Goal: Task Accomplishment & Management: Manage account settings

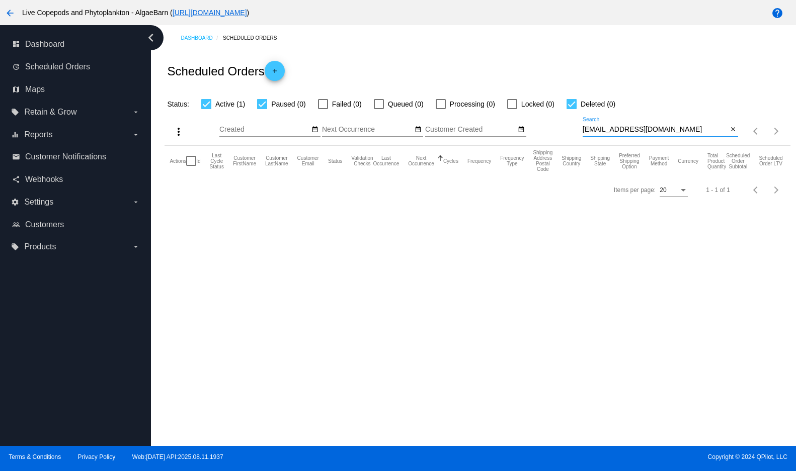
click at [574, 143] on div "more_vert Aug Jan Feb Mar [DATE]" at bounding box center [476, 128] width 625 height 36
drag, startPoint x: 687, startPoint y: 145, endPoint x: 585, endPoint y: 144, distance: 102.1
click at [585, 134] on input "[PERSON_NAME][EMAIL_ADDRESS][DOMAIN_NAME]" at bounding box center [654, 130] width 145 height 8
paste input "[PERSON_NAME]"
click at [617, 134] on input "[PERSON_NAME]" at bounding box center [654, 130] width 145 height 8
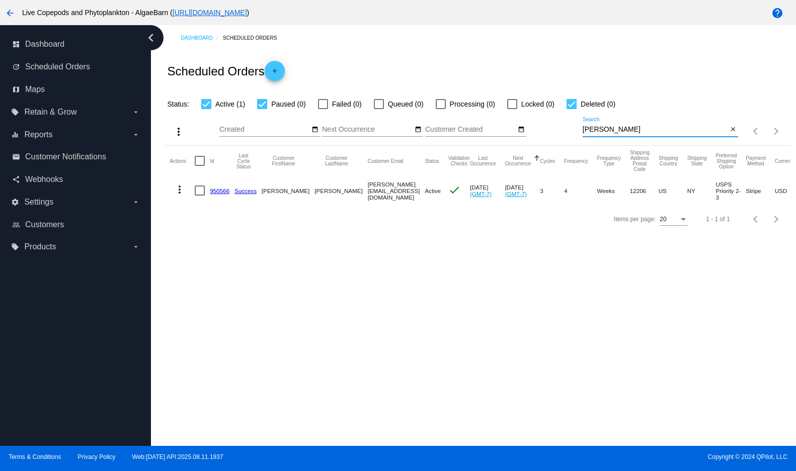
type input "[PERSON_NAME]"
click at [202, 196] on div at bounding box center [200, 191] width 10 height 10
click at [200, 196] on input "checkbox" at bounding box center [199, 196] width 1 height 1
checkbox input "true"
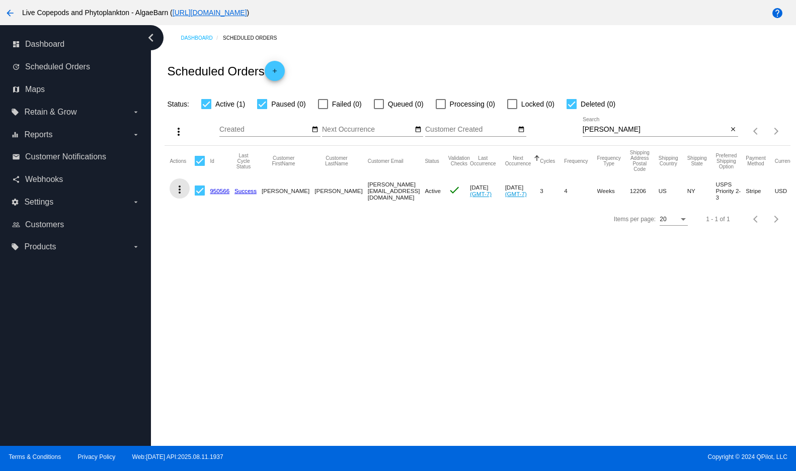
click at [184, 196] on mat-icon "more_vert" at bounding box center [180, 190] width 12 height 12
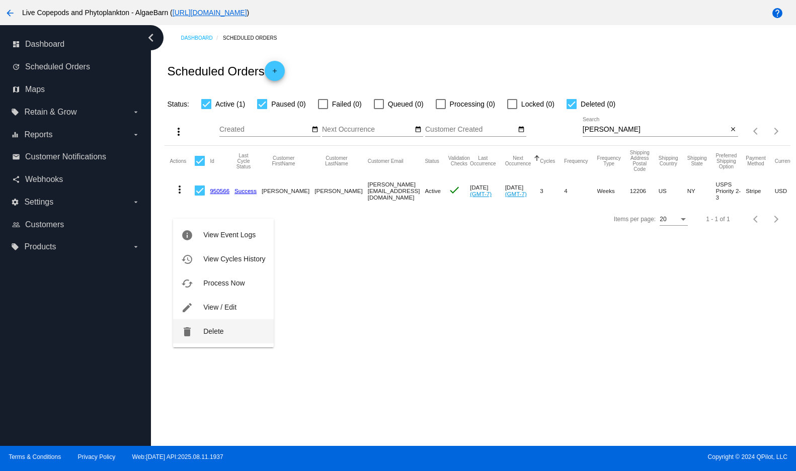
click at [191, 331] on mat-icon "delete" at bounding box center [187, 332] width 12 height 12
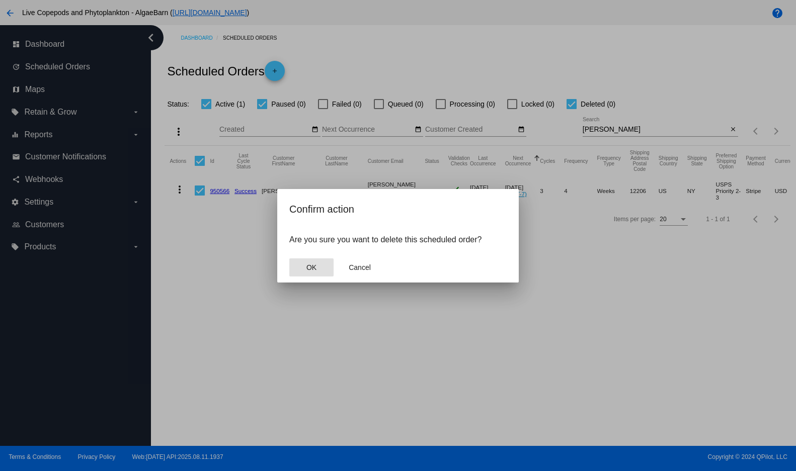
click at [306, 272] on span "OK" at bounding box center [311, 268] width 10 height 8
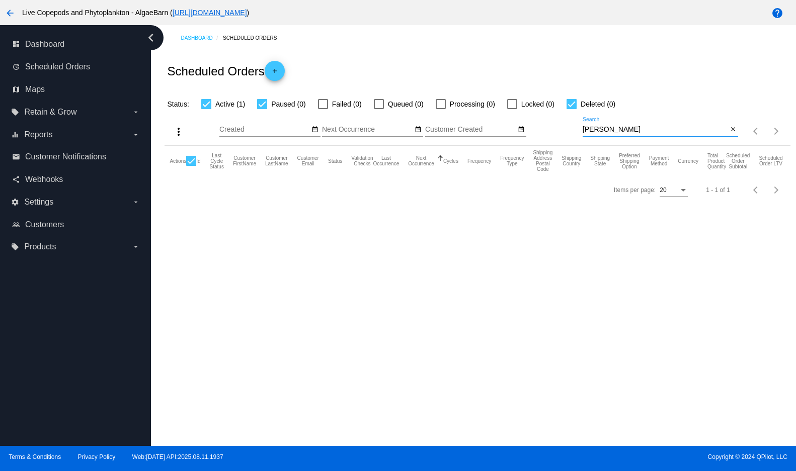
drag, startPoint x: 632, startPoint y: 144, endPoint x: 570, endPoint y: 148, distance: 62.0
click at [570, 146] on div "more_vert Aug Jan Feb Mar [DATE]" at bounding box center [476, 128] width 625 height 36
paste input "[EMAIL_ADDRESS][DOMAIN_NAME]"
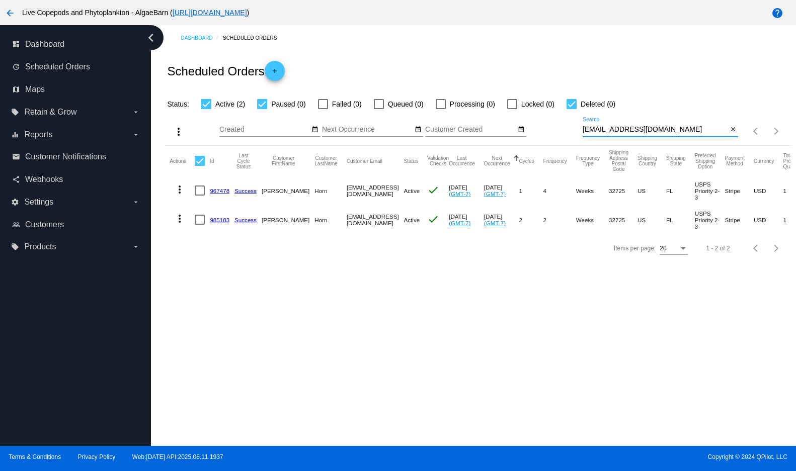
type input "[EMAIL_ADDRESS][DOMAIN_NAME]"
click at [203, 225] on div at bounding box center [200, 220] width 10 height 10
click at [200, 225] on input "checkbox" at bounding box center [199, 225] width 1 height 1
checkbox input "true"
checkbox input "false"
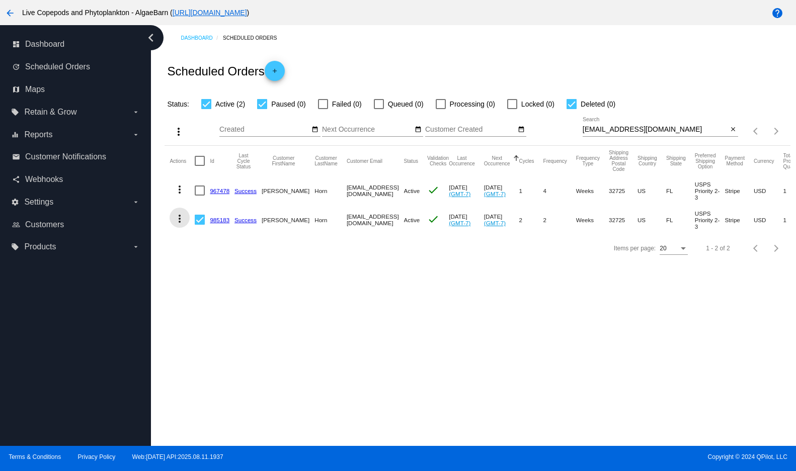
click at [183, 225] on mat-icon "more_vert" at bounding box center [180, 219] width 12 height 12
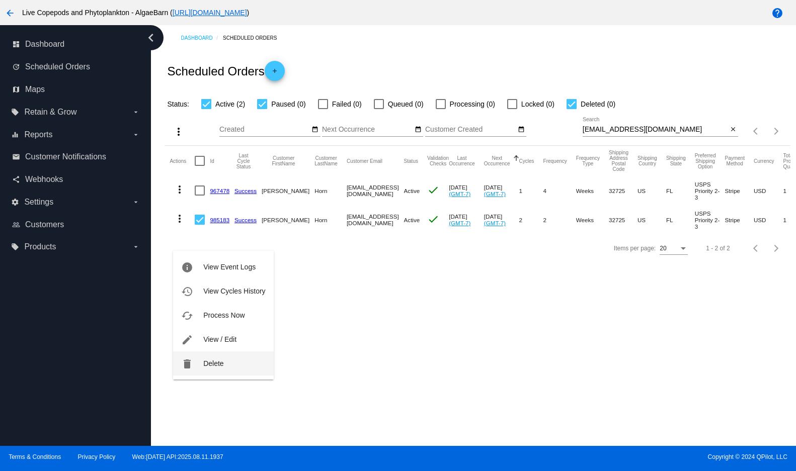
click at [200, 367] on button "delete Delete" at bounding box center [223, 364] width 100 height 24
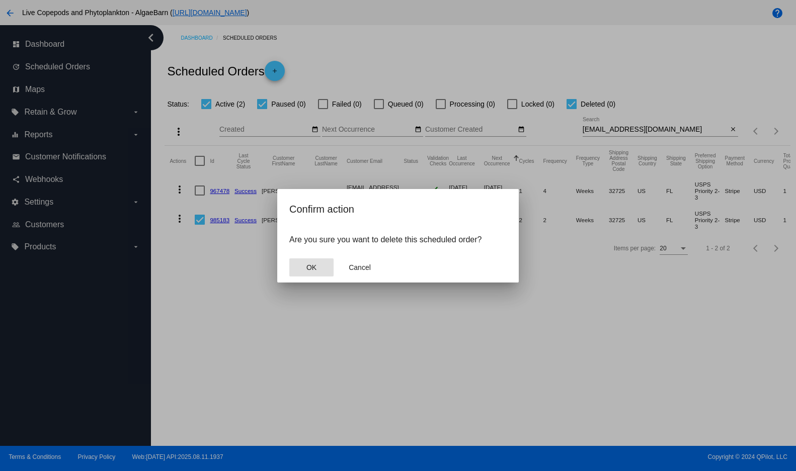
click at [316, 272] on span "OK" at bounding box center [311, 268] width 10 height 8
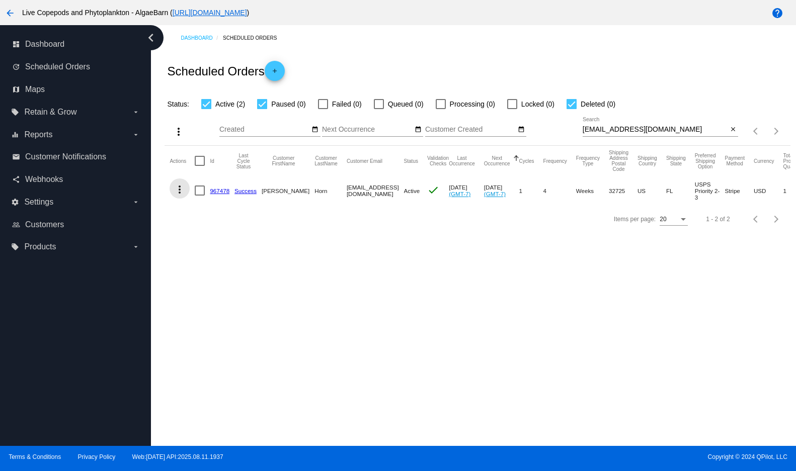
click at [186, 196] on mat-icon "more_vert" at bounding box center [180, 190] width 12 height 12
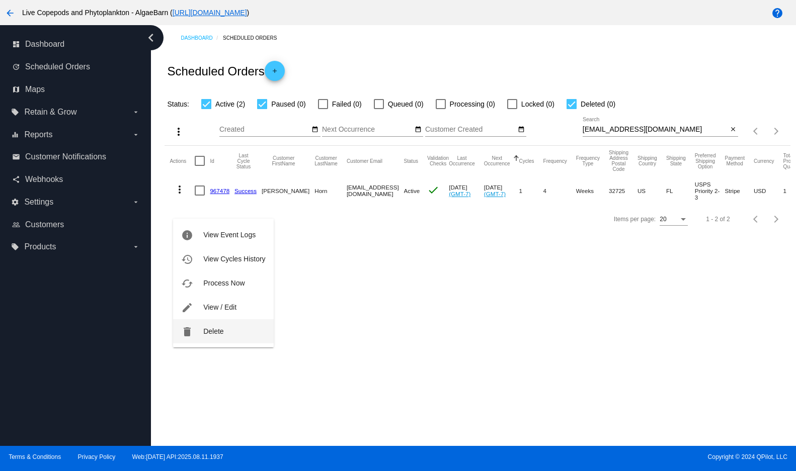
click at [210, 332] on span "Delete" at bounding box center [213, 331] width 20 height 8
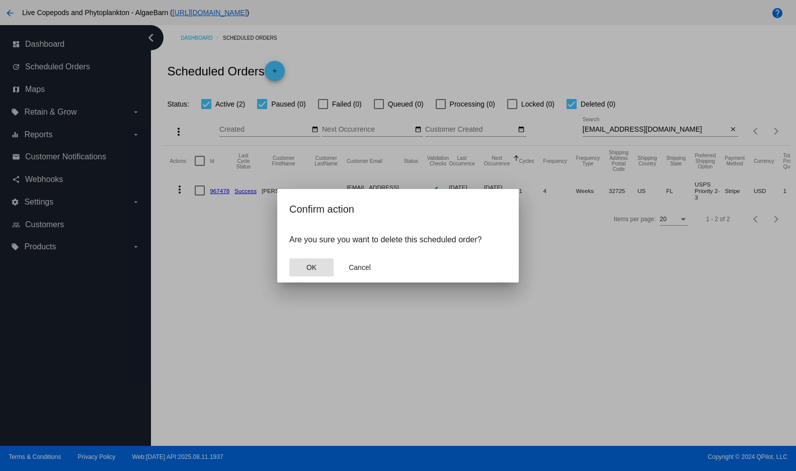
click at [320, 277] on button "OK" at bounding box center [311, 267] width 44 height 18
